Goal: Obtain resource: Download file/media

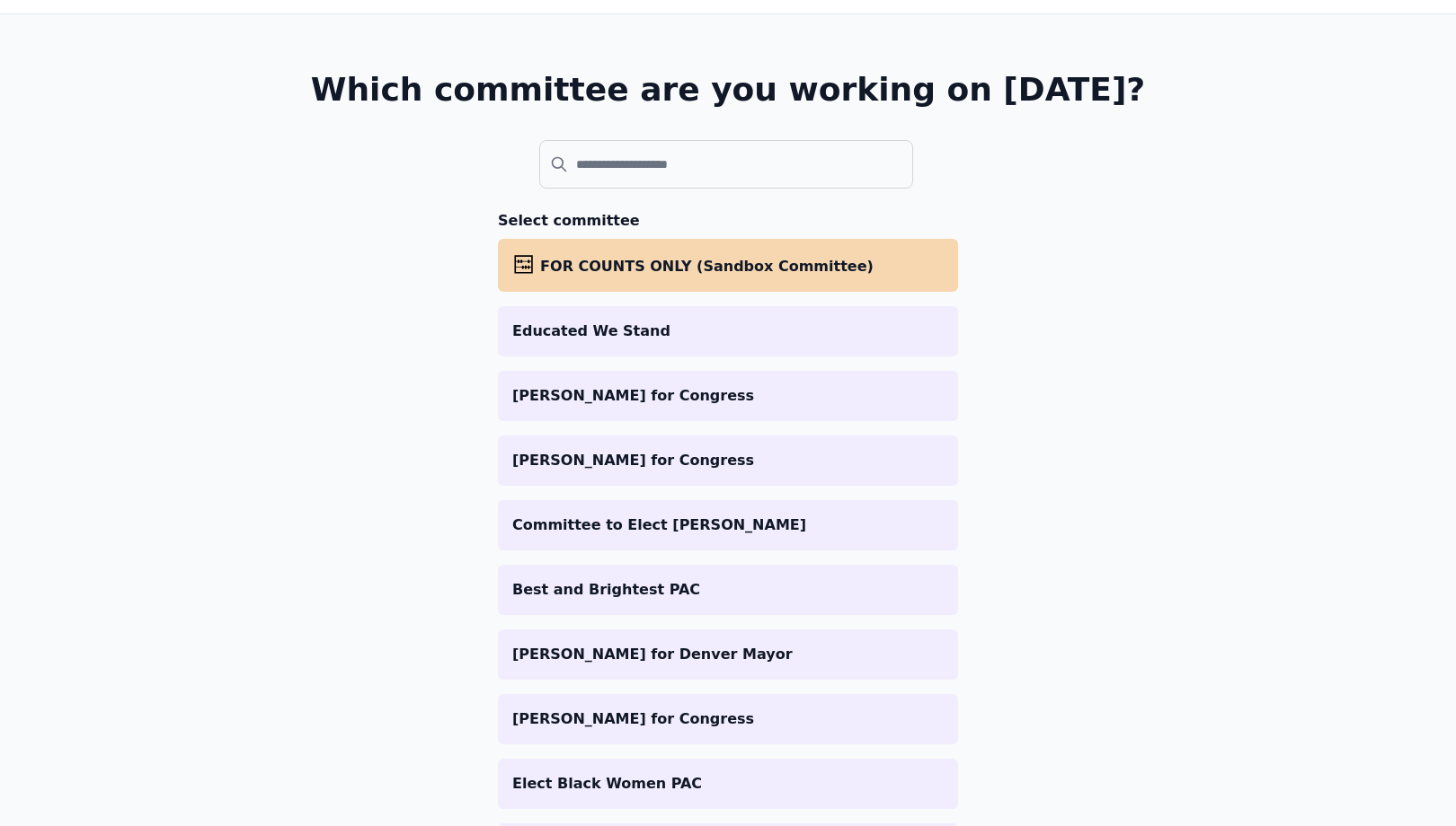
scroll to position [105, 0]
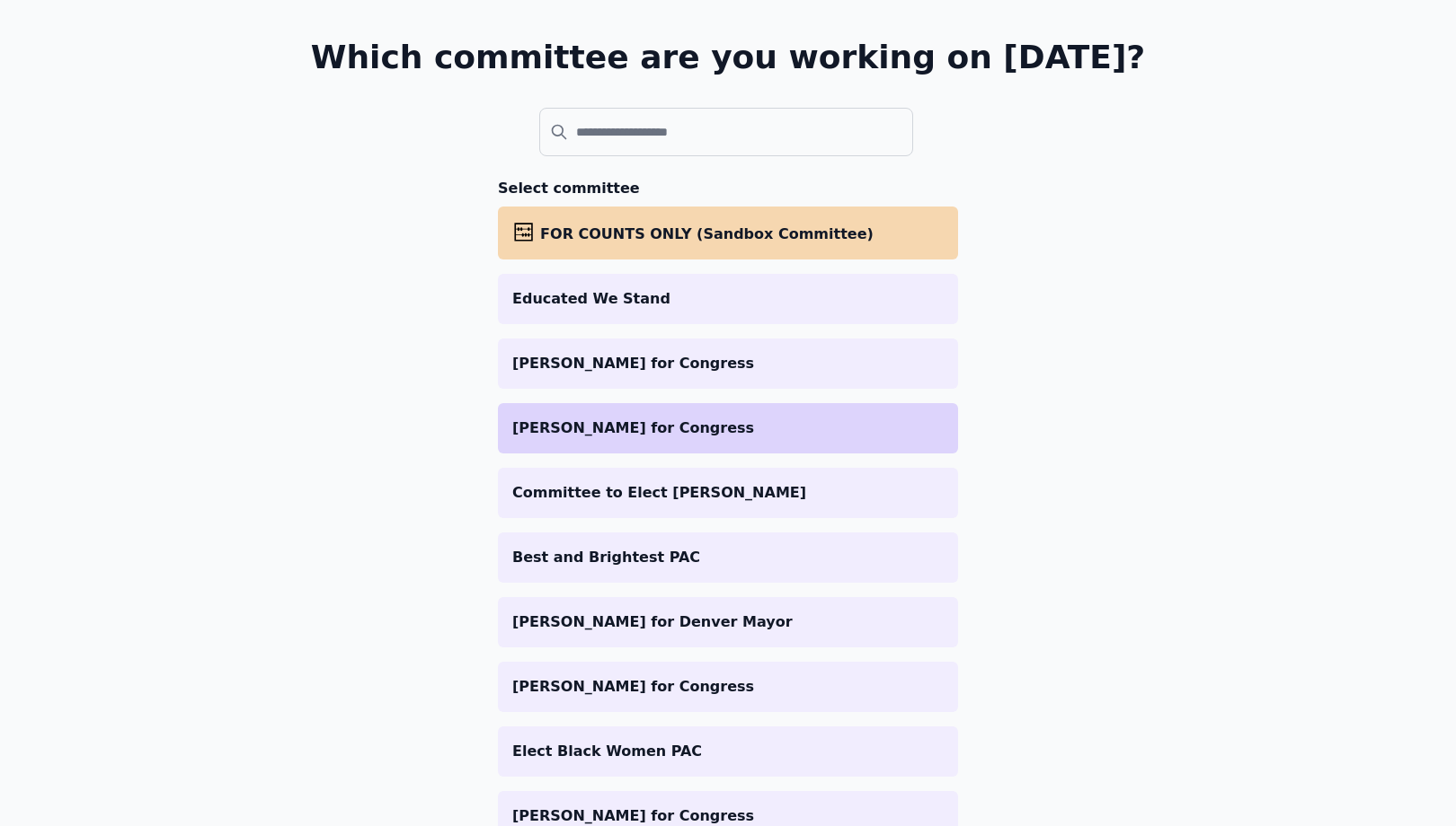
click at [673, 418] on p "[PERSON_NAME] for Congress" at bounding box center [728, 428] width 431 height 21
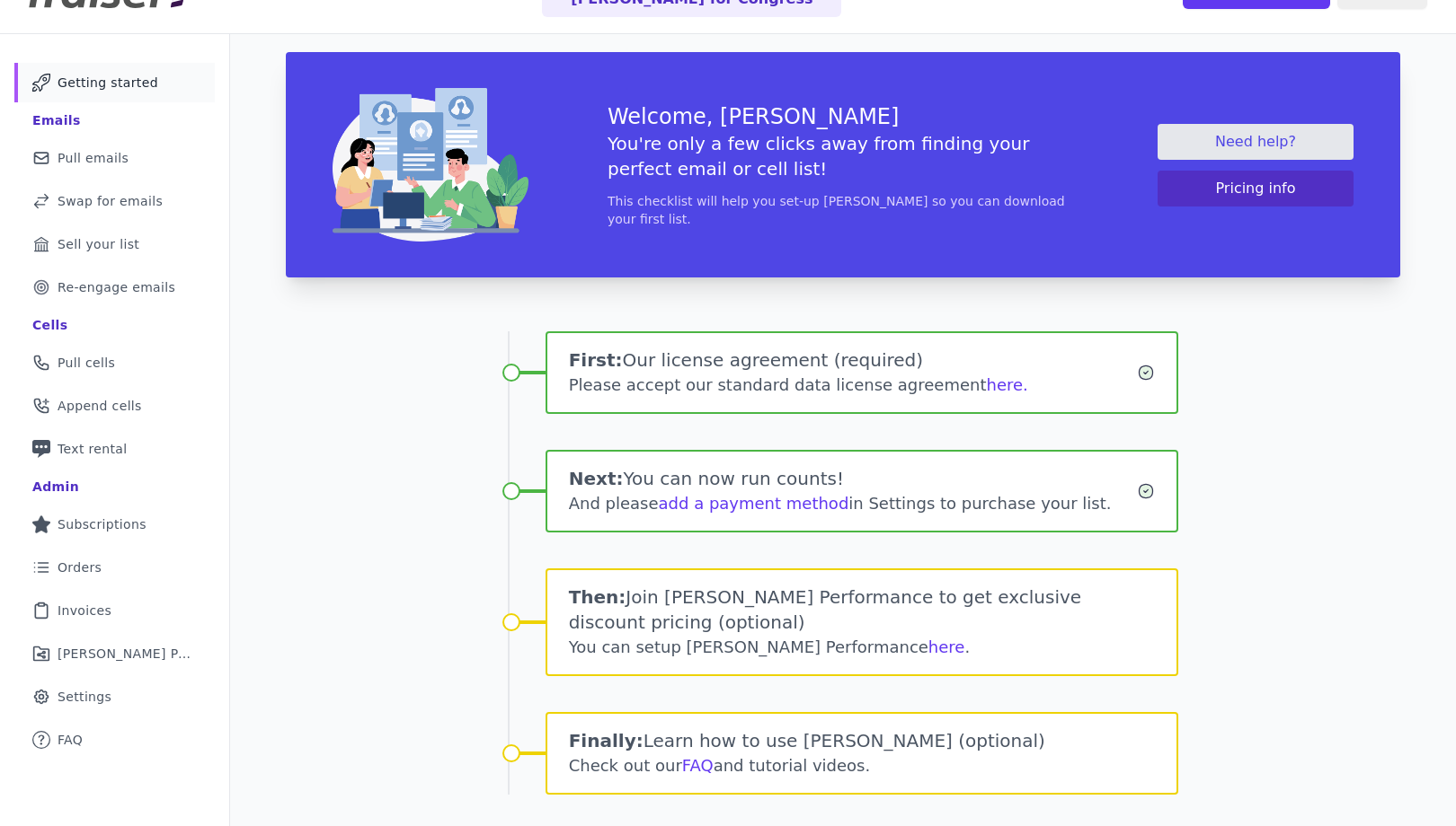
scroll to position [94, 0]
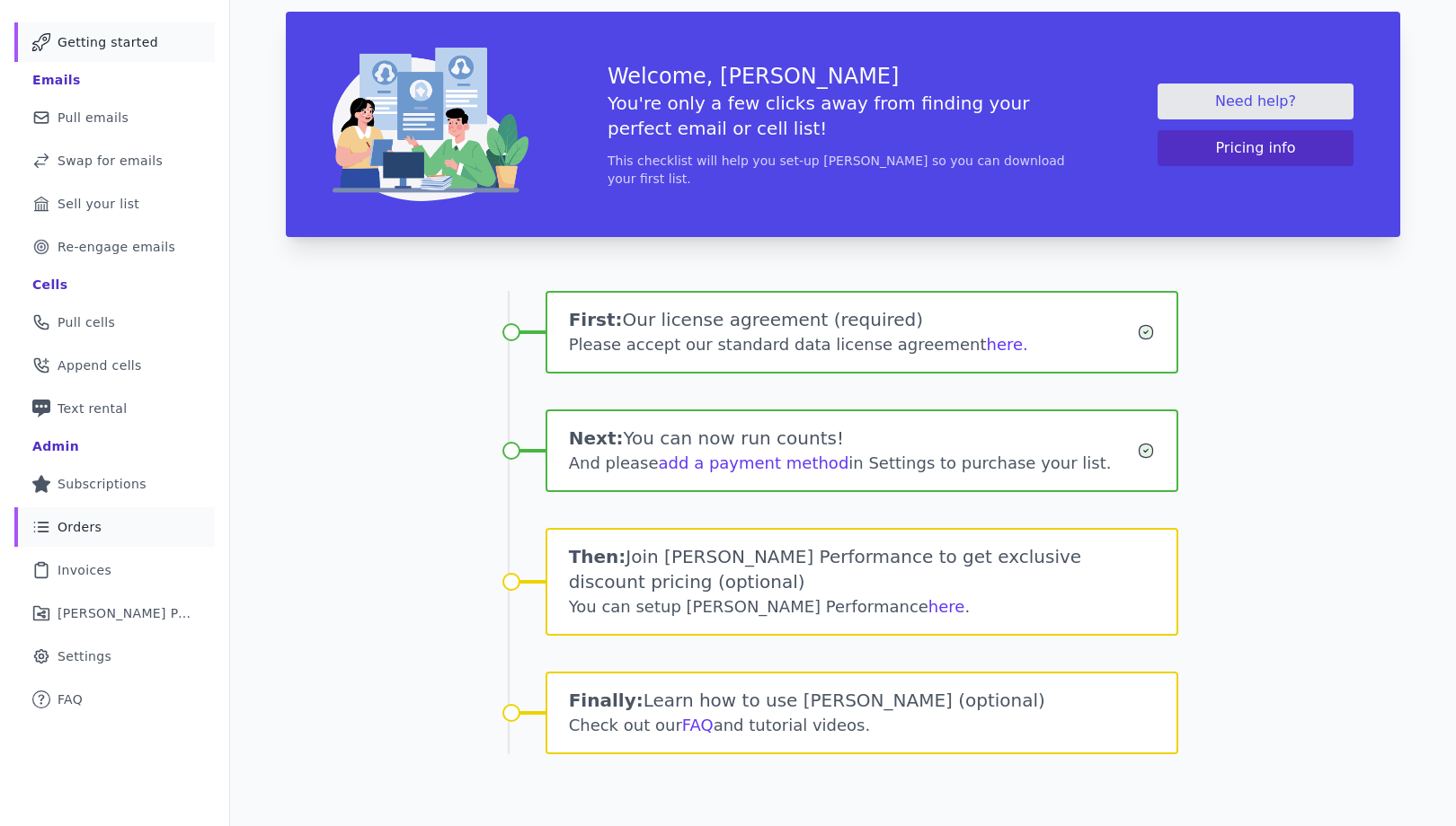
click at [91, 536] on link "List Icon Outline of bulleted list Orders" at bounding box center [114, 527] width 200 height 40
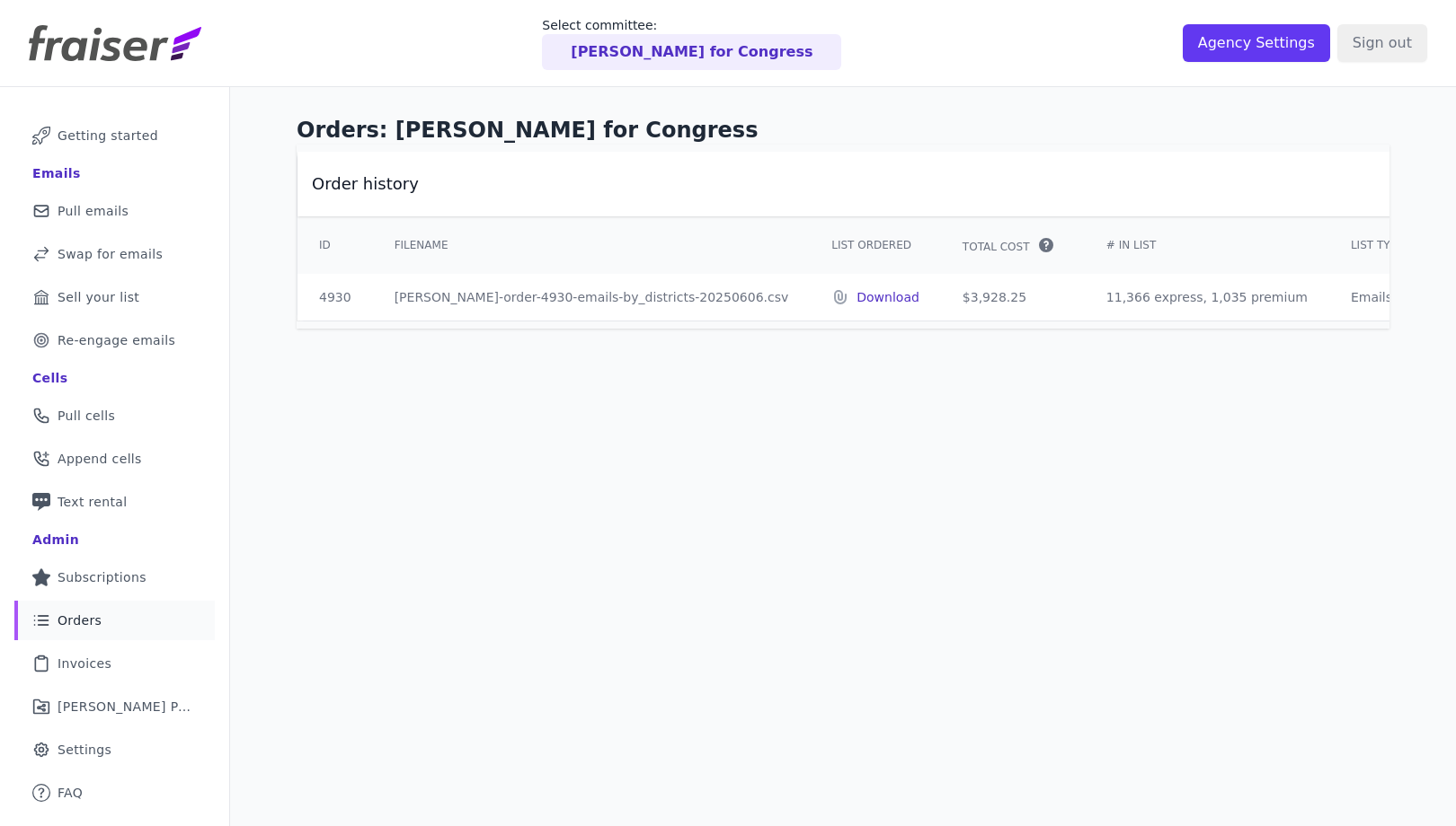
click at [856, 298] on p "Download" at bounding box center [887, 297] width 63 height 18
